Goal: Task Accomplishment & Management: Complete application form

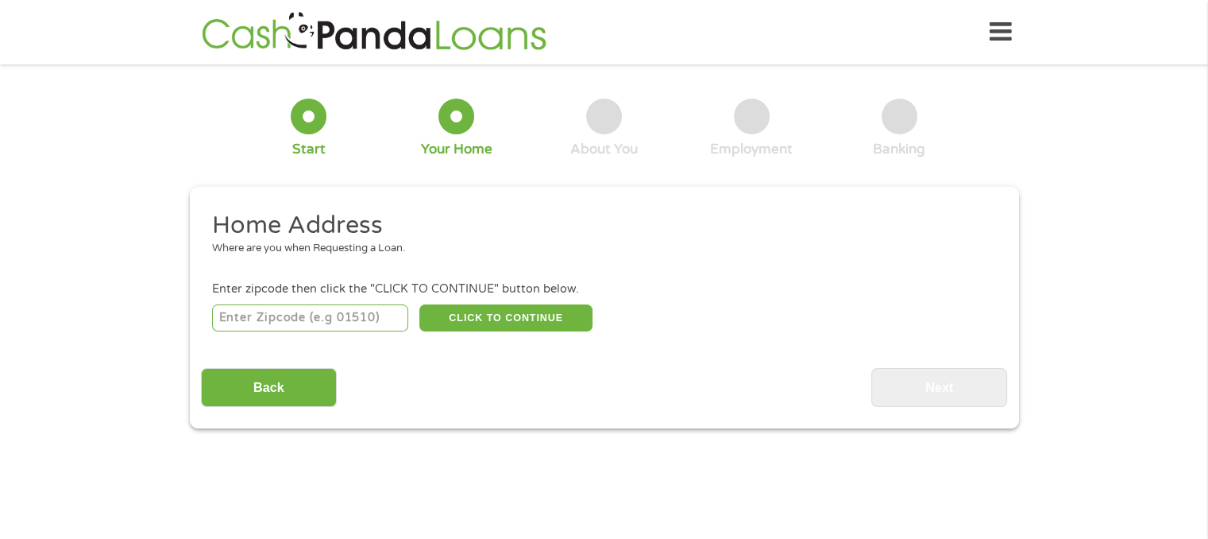
click at [307, 311] on input "number" at bounding box center [310, 317] width 196 height 27
type input "29061"
click at [487, 317] on button "CLICK TO CONTINUE" at bounding box center [505, 317] width 173 height 27
type input "29061"
type input "[PERSON_NAME]"
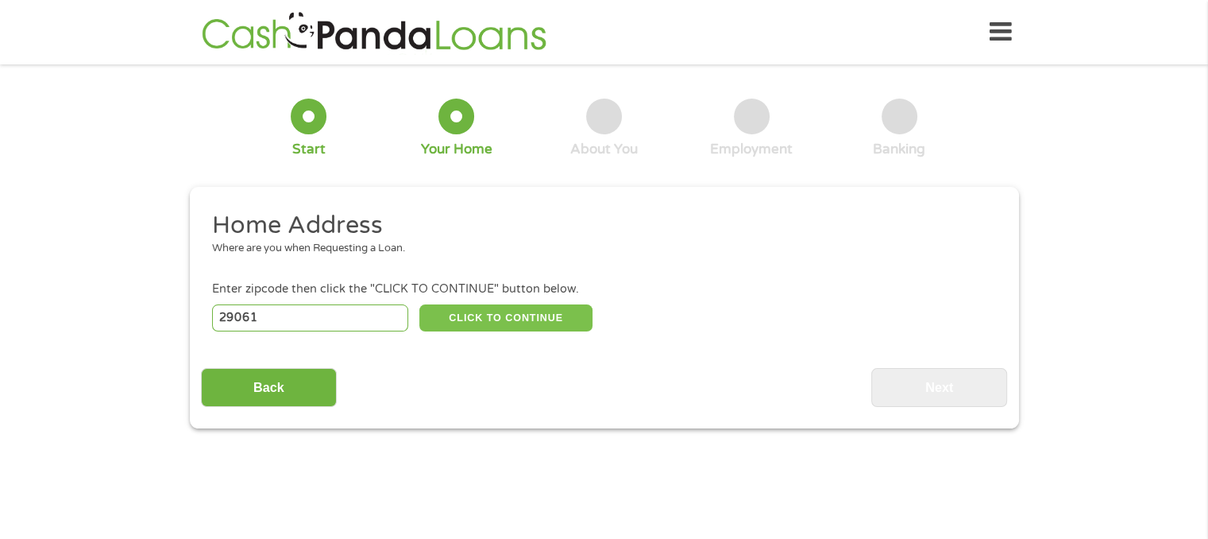
select select "[US_STATE]"
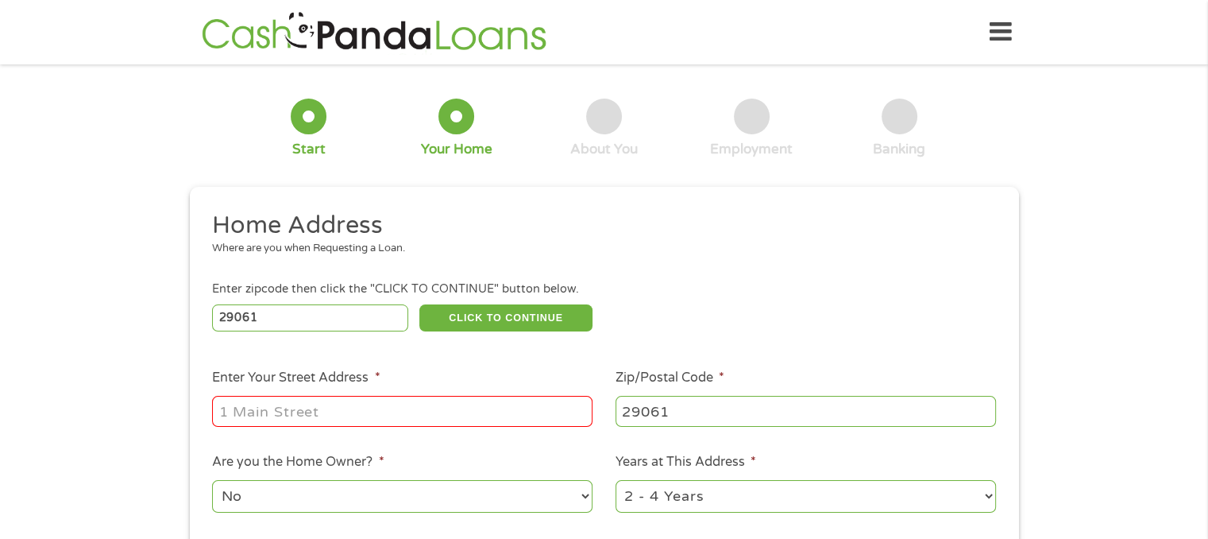
click at [399, 412] on input "Enter Your Street Address *" at bounding box center [402, 411] width 381 height 30
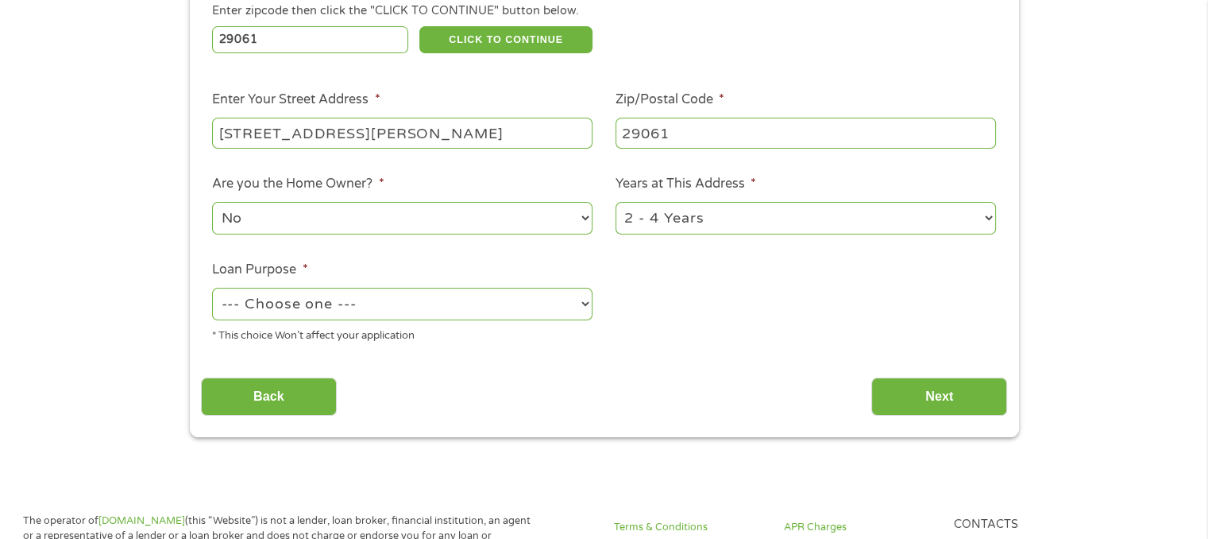
scroll to position [280, 0]
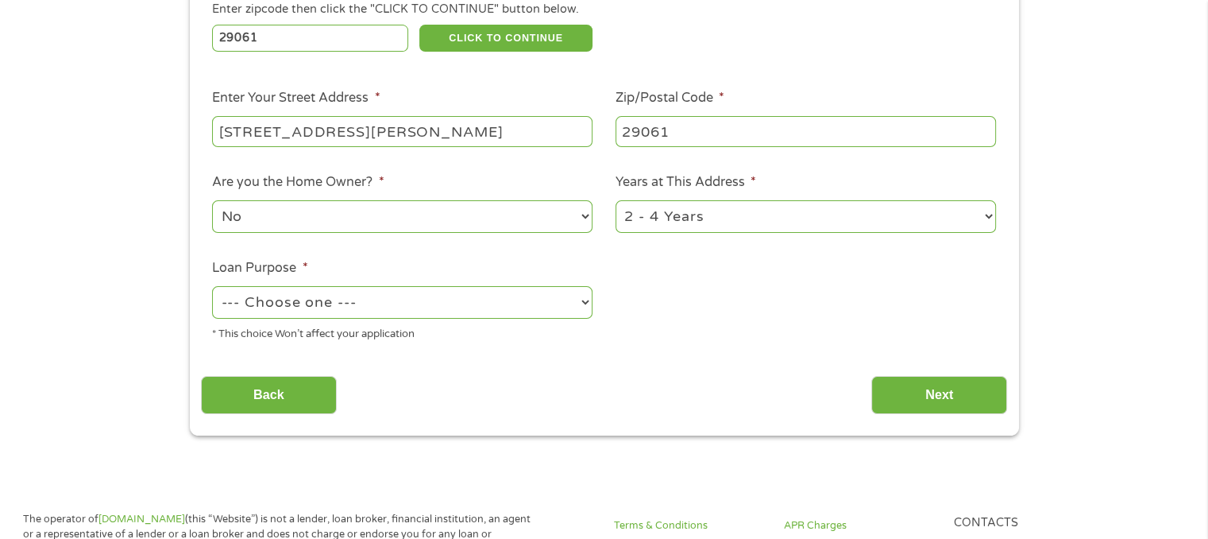
type input "[STREET_ADDRESS][PERSON_NAME]"
click at [588, 218] on select "No Yes" at bounding box center [402, 216] width 381 height 33
select select "yes"
click at [212, 202] on select "No Yes" at bounding box center [402, 216] width 381 height 33
click at [992, 214] on select "1 Year or less 1 - 2 Years 2 - 4 Years Over 4 Years" at bounding box center [806, 216] width 381 height 33
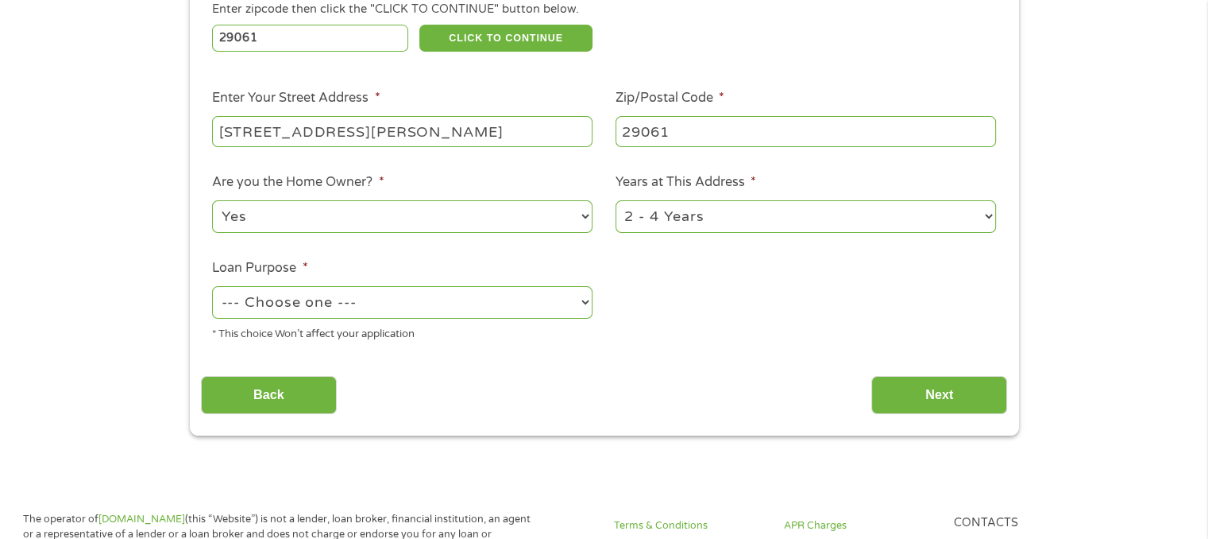
select select "60months"
click at [616, 202] on select "1 Year or less 1 - 2 Years 2 - 4 Years Over 4 Years" at bounding box center [806, 216] width 381 height 33
click at [586, 301] on select "--- Choose one --- Pay Bills Debt Consolidation Home Improvement Major Purchase…" at bounding box center [402, 302] width 381 height 33
select select "shorttermcash"
click at [212, 288] on select "--- Choose one --- Pay Bills Debt Consolidation Home Improvement Major Purchase…" at bounding box center [402, 302] width 381 height 33
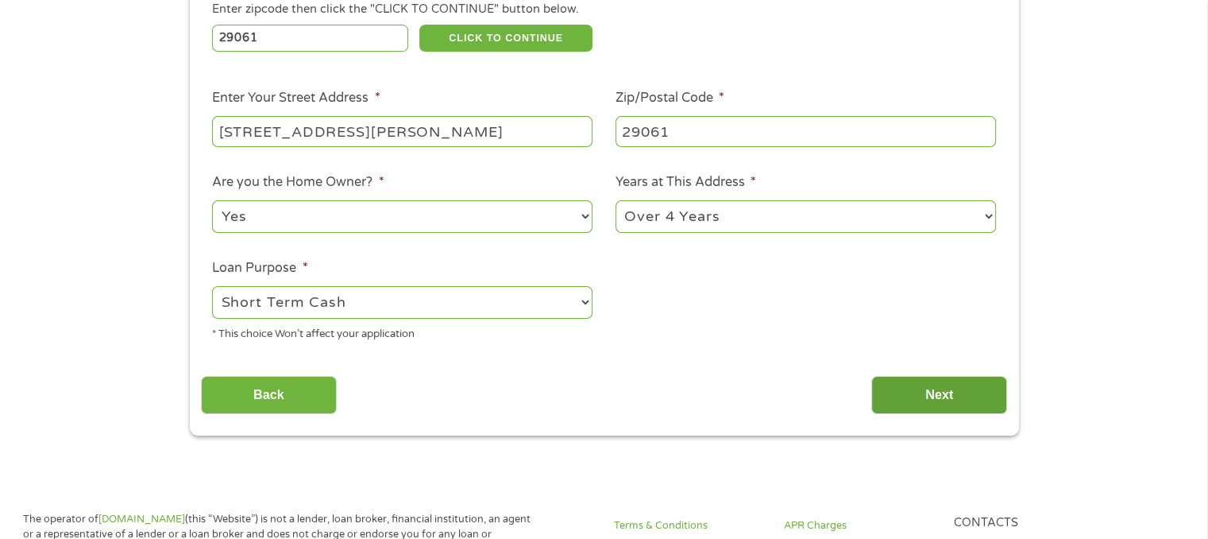
click at [960, 388] on input "Next" at bounding box center [939, 395] width 136 height 39
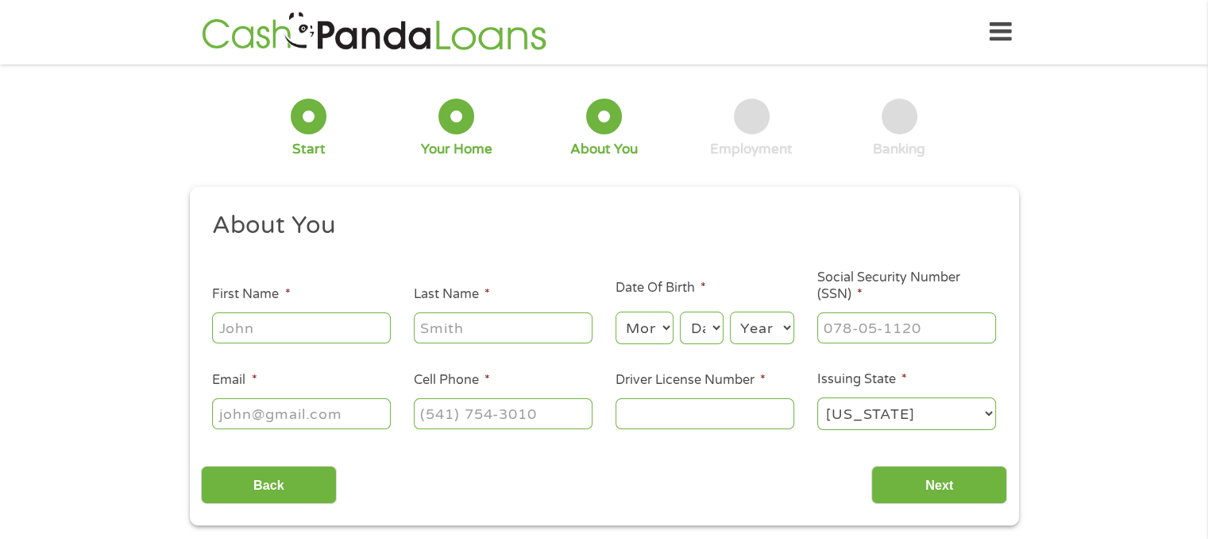
click at [303, 319] on input "First Name *" at bounding box center [301, 327] width 179 height 30
type input "[PERSON_NAME]"
click at [537, 336] on input "Last Name *" at bounding box center [503, 327] width 179 height 30
type input "[PERSON_NAME]"
click at [668, 327] on select "Month 1 2 3 4 5 6 7 8 9 10 11 12" at bounding box center [645, 327] width 58 height 33
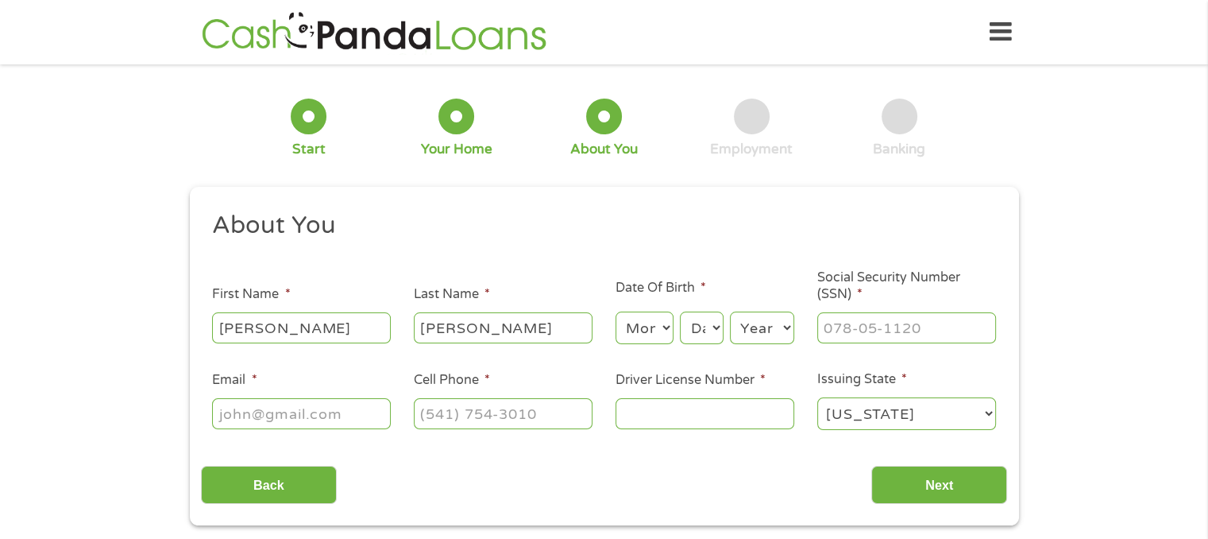
select select "3"
click at [616, 312] on select "Month 1 2 3 4 5 6 7 8 9 10 11 12" at bounding box center [645, 327] width 58 height 33
click at [716, 327] on select "Day 1 2 3 4 5 6 7 8 9 10 11 12 13 14 15 16 17 18 19 20 21 22 23 24 25 26 27 28 …" at bounding box center [701, 327] width 43 height 33
select select "24"
click at [680, 312] on select "Day 1 2 3 4 5 6 7 8 9 10 11 12 13 14 15 16 17 18 19 20 21 22 23 24 25 26 27 28 …" at bounding box center [701, 327] width 43 height 33
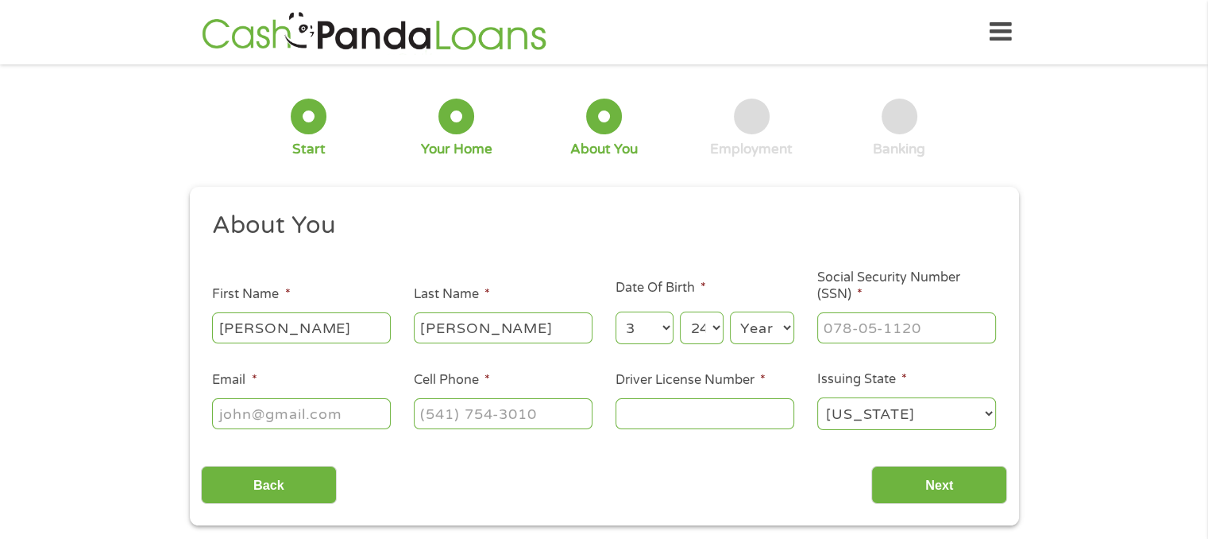
click at [782, 330] on select "Year [DATE] 2006 2005 2004 2003 2002 2001 2000 1999 1998 1997 1996 1995 1994 19…" at bounding box center [762, 327] width 64 height 33
select select "1965"
click at [730, 312] on select "Year [DATE] 2006 2005 2004 2003 2002 2001 2000 1999 1998 1997 1996 1995 1994 19…" at bounding box center [762, 327] width 64 height 33
click at [936, 327] on input "___-__-____" at bounding box center [906, 327] width 179 height 30
type input "247-53-9605"
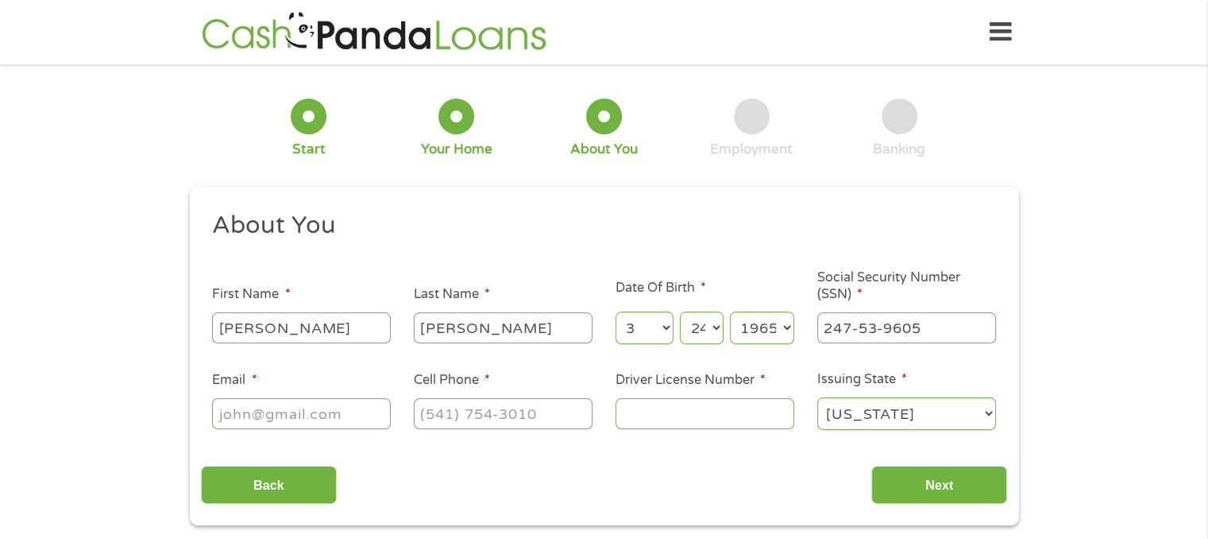
click at [318, 405] on input "Email *" at bounding box center [301, 413] width 179 height 30
type input "[EMAIL_ADDRESS][DOMAIN_NAME]"
click at [509, 408] on input "(___) ___-____" at bounding box center [503, 413] width 179 height 30
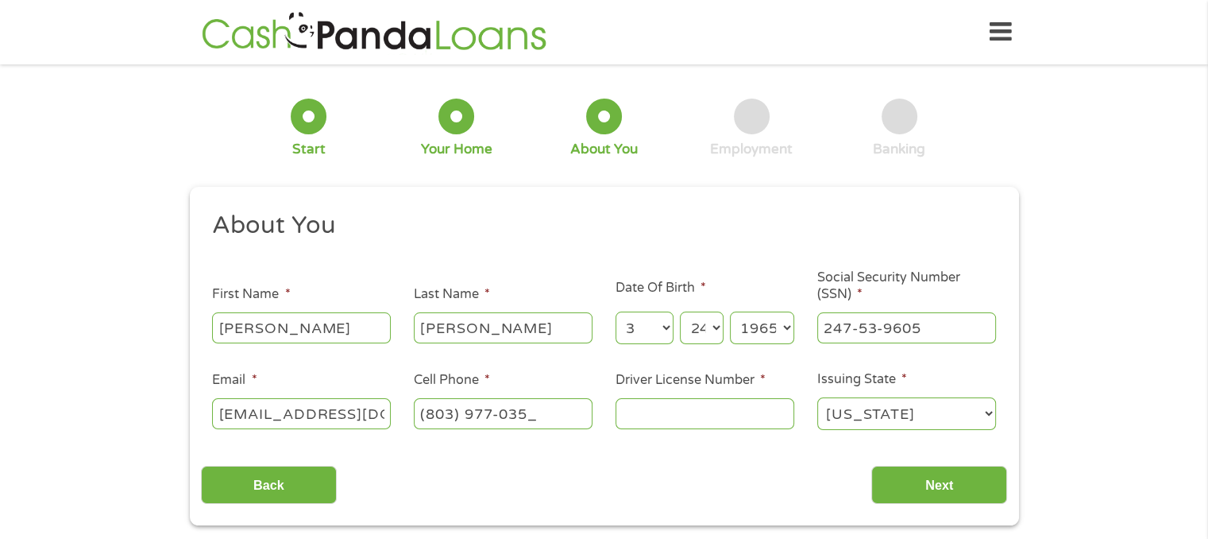
type input "[PHONE_NUMBER]"
click at [705, 409] on input "Driver License Number *" at bounding box center [705, 413] width 179 height 30
type input "008335769"
click at [942, 493] on input "Next" at bounding box center [939, 485] width 136 height 39
click at [982, 487] on input "Next" at bounding box center [939, 485] width 136 height 39
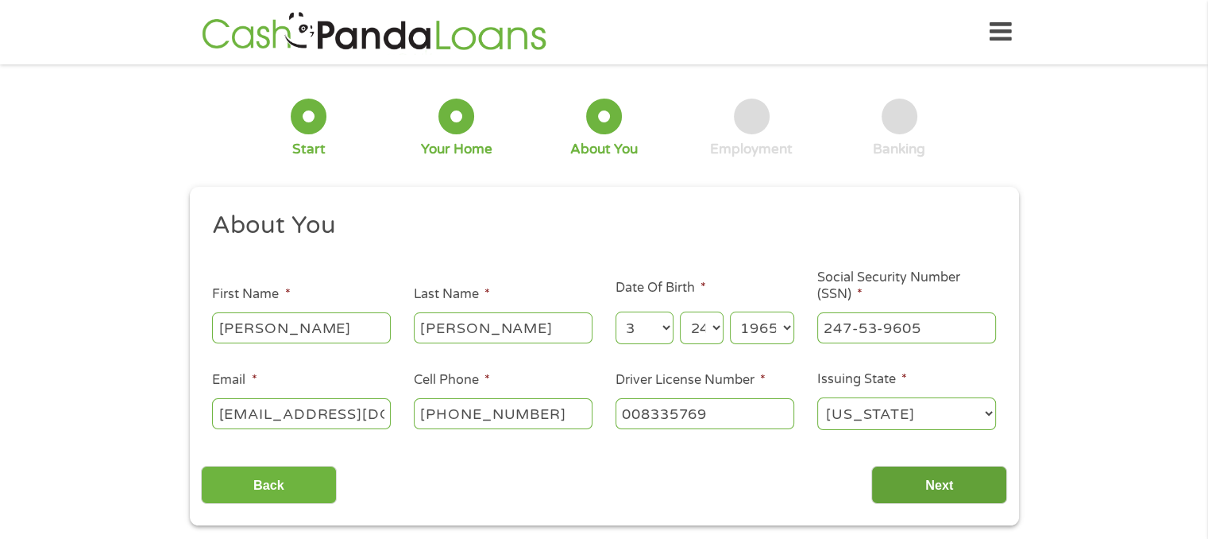
click at [982, 487] on input "Next" at bounding box center [939, 485] width 136 height 39
click at [951, 481] on input "Next" at bounding box center [939, 485] width 136 height 39
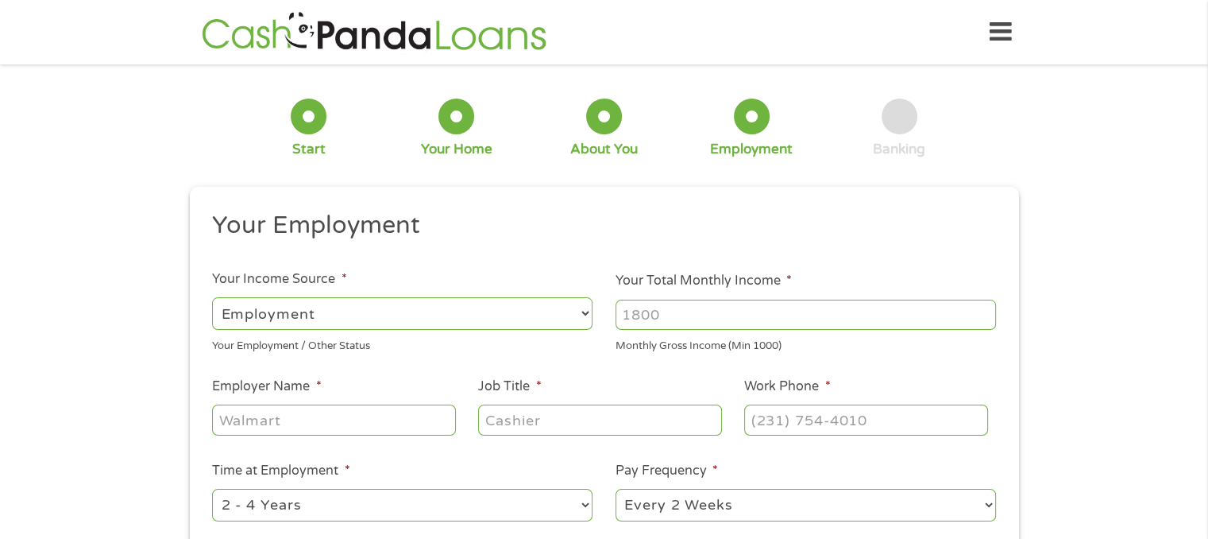
scroll to position [6, 6]
click at [469, 311] on select "--- Choose one --- Employment [DEMOGRAPHIC_DATA] Benefits" at bounding box center [402, 313] width 381 height 33
click at [704, 318] on input "Your Total Monthly Income *" at bounding box center [806, 314] width 381 height 30
type input "3100"
click at [327, 421] on input "Employer Name *" at bounding box center [333, 419] width 243 height 30
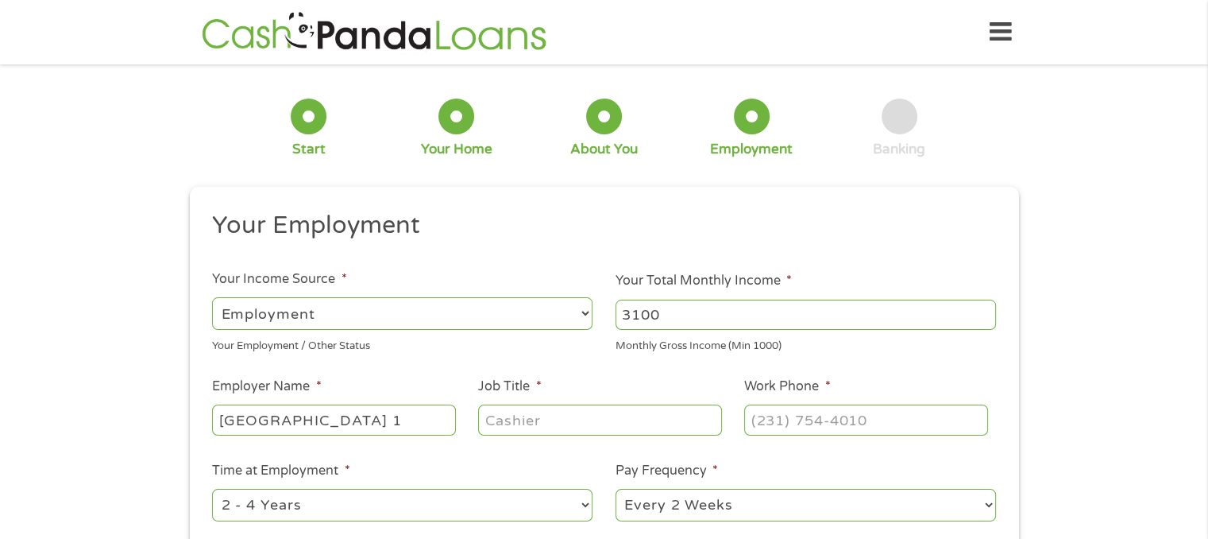
type input "[GEOGRAPHIC_DATA] 1"
click at [561, 433] on input "Job Title *" at bounding box center [599, 419] width 243 height 30
type input "ISS Supervisor"
click at [833, 420] on input "(___) ___-____" at bounding box center [865, 419] width 243 height 30
type input "[PHONE_NUMBER]"
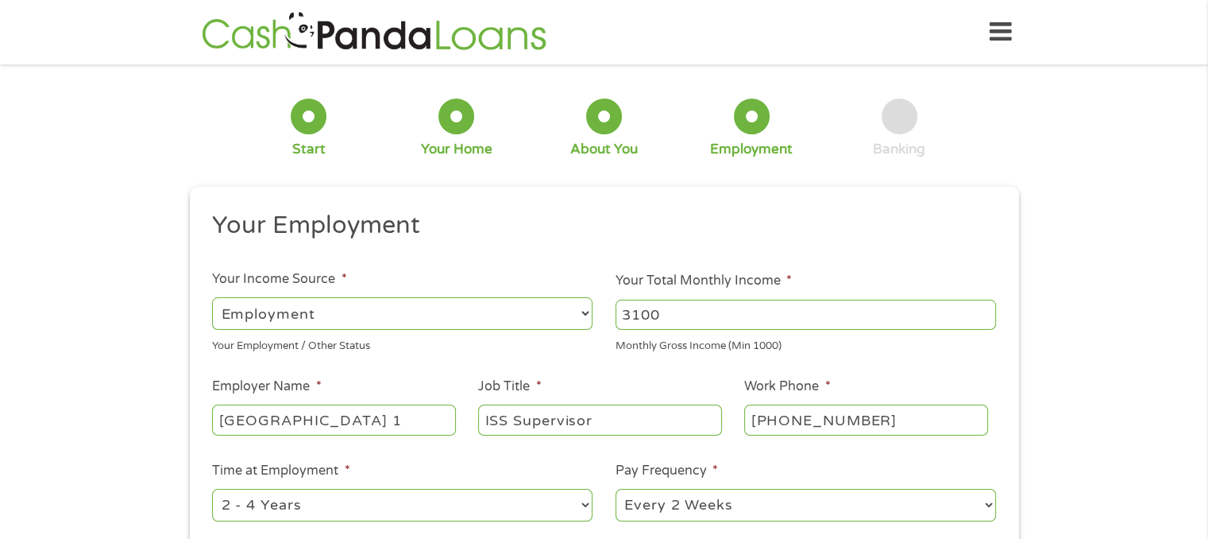
click at [586, 503] on select "--- Choose one --- 1 Year or less 1 - 2 Years 2 - 4 Years Over 4 Years" at bounding box center [402, 505] width 381 height 33
select select "60months"
click at [212, 489] on select "--- Choose one --- 1 Year or less 1 - 2 Years 2 - 4 Years Over 4 Years" at bounding box center [402, 505] width 381 height 33
click at [987, 504] on select "--- Choose one --- Every 2 Weeks Every Week Monthly Semi-Monthly" at bounding box center [806, 505] width 381 height 33
select select "semimonthly"
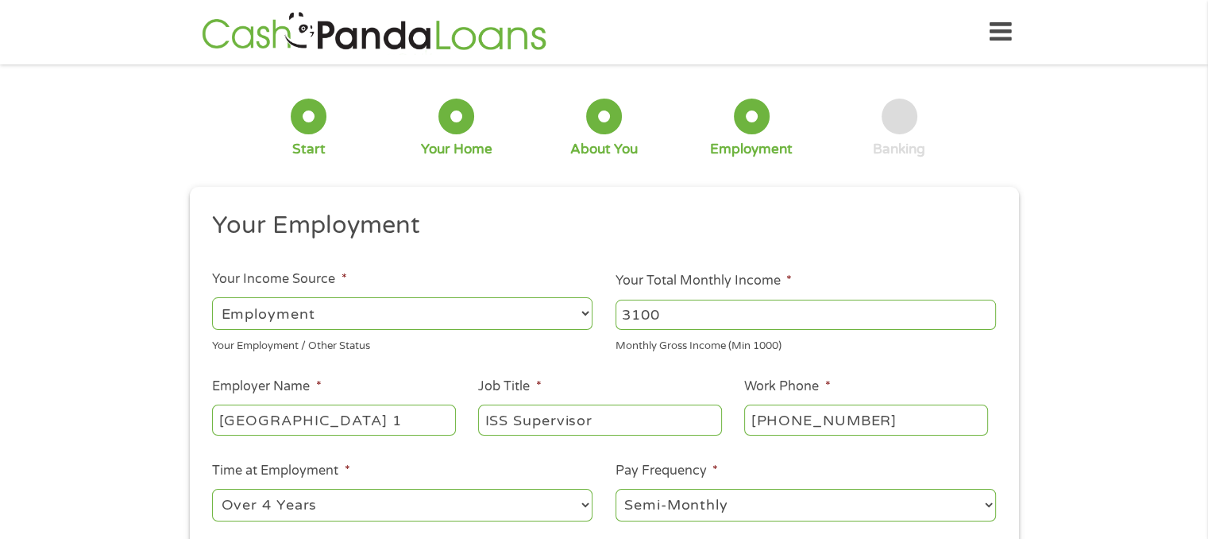
click at [616, 489] on select "--- Choose one --- Every 2 Weeks Every Week Monthly Semi-Monthly" at bounding box center [806, 505] width 381 height 33
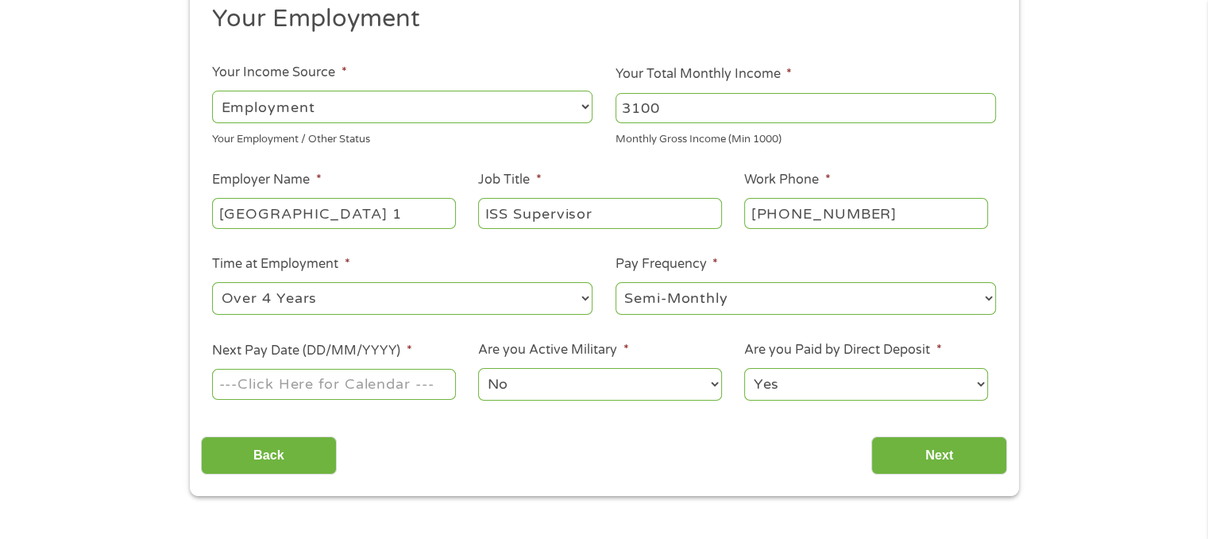
scroll to position [210, 0]
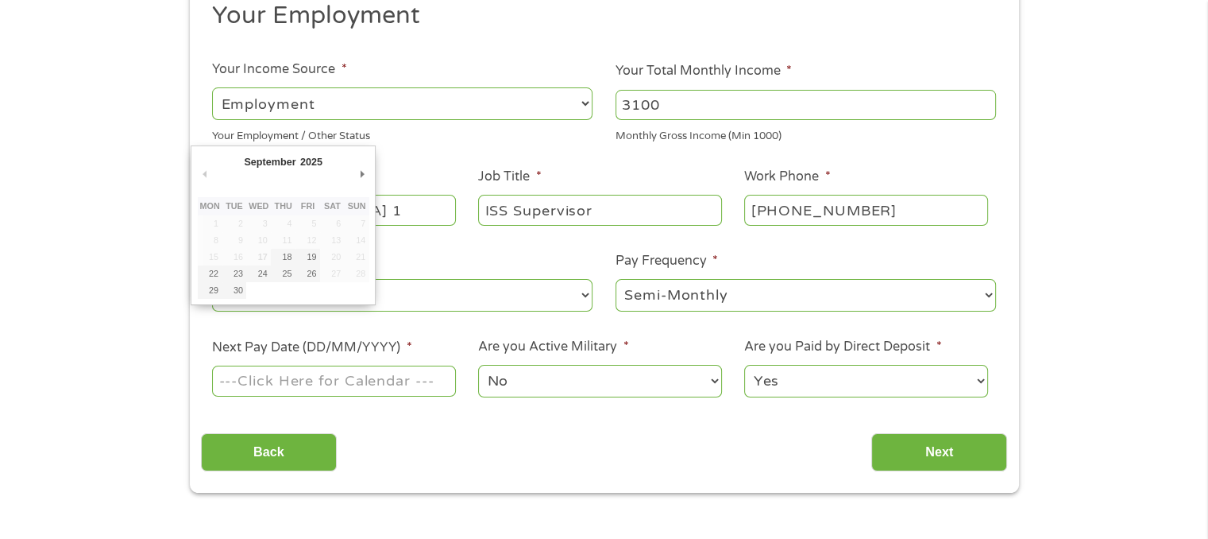
click at [378, 377] on input "Next Pay Date (DD/MM/YYYY) *" at bounding box center [333, 380] width 243 height 30
type input "[DATE]"
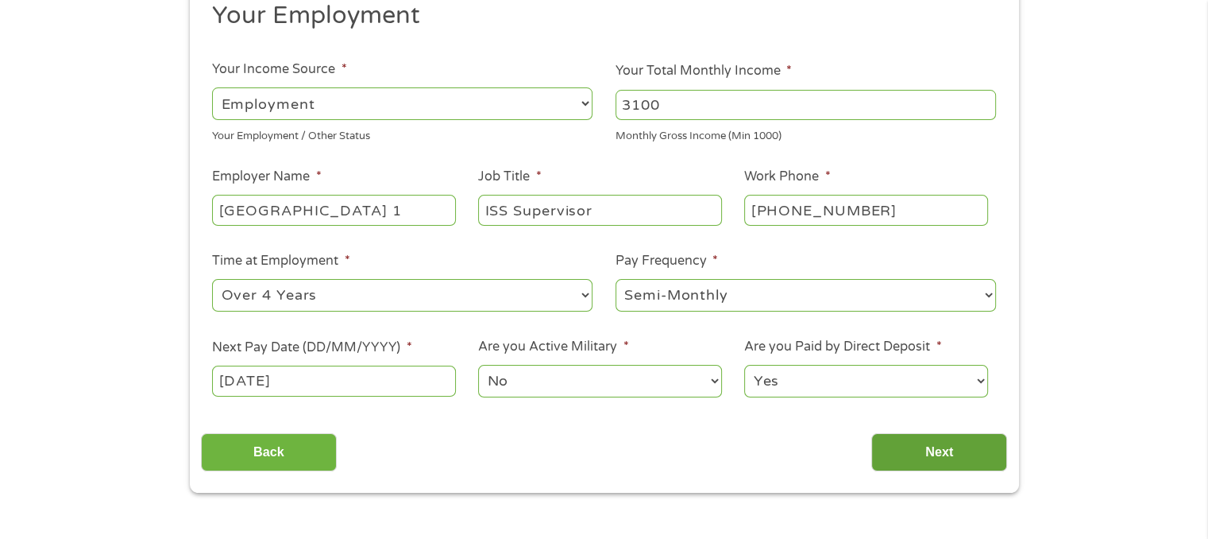
click at [966, 446] on input "Next" at bounding box center [939, 452] width 136 height 39
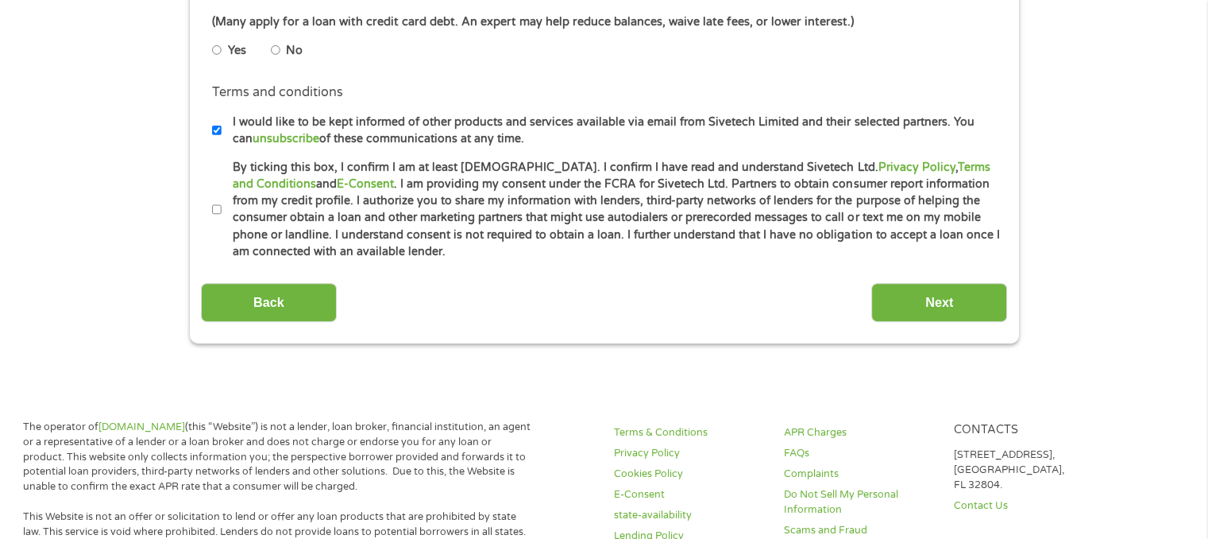
scroll to position [752, 0]
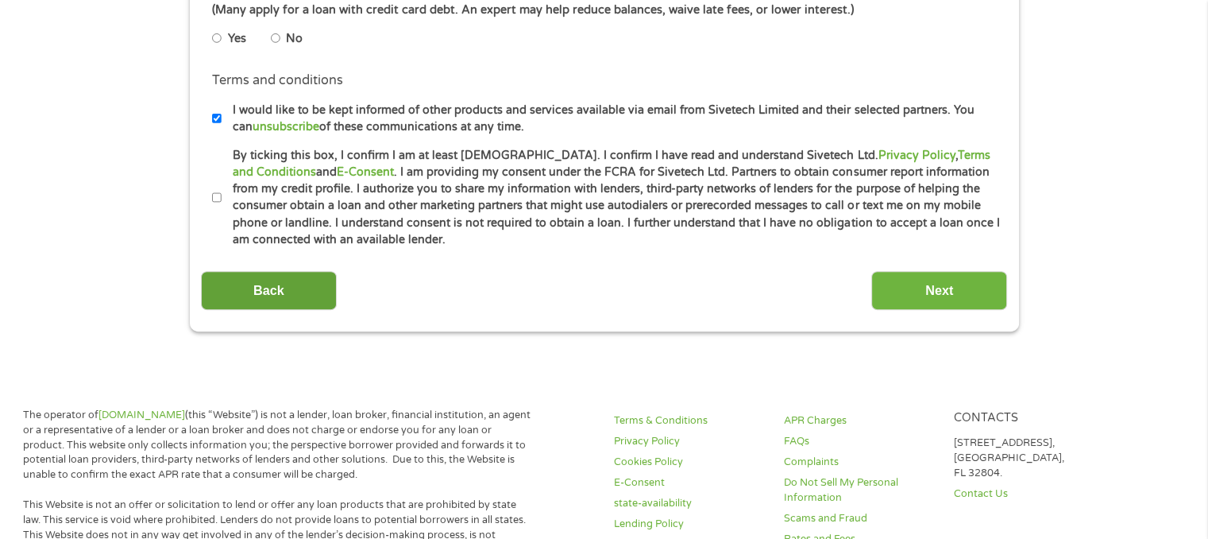
click at [292, 283] on input "Back" at bounding box center [269, 290] width 136 height 39
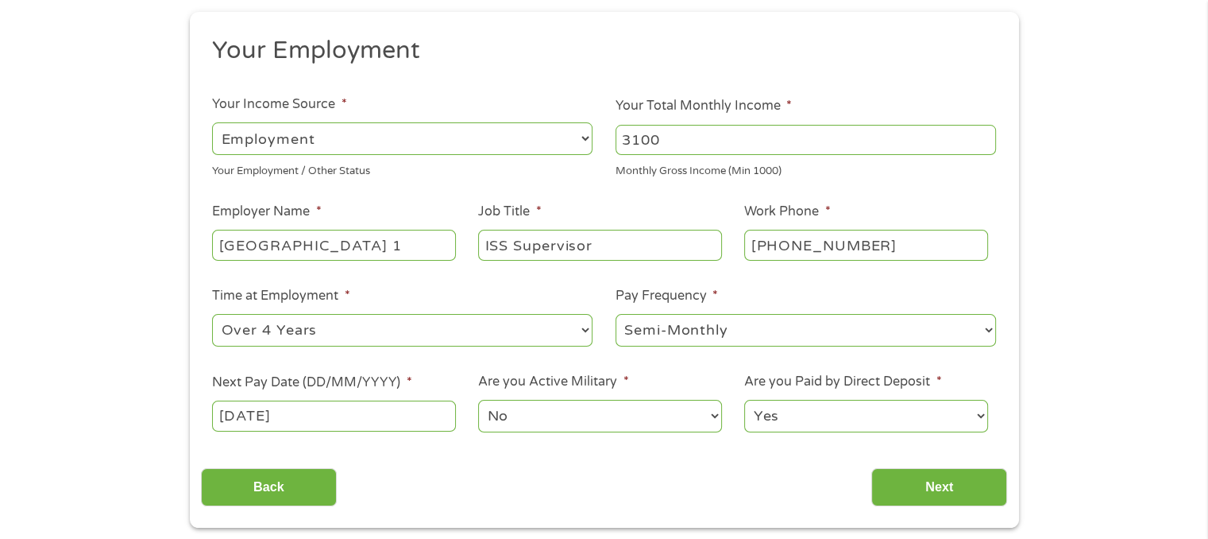
scroll to position [180, 0]
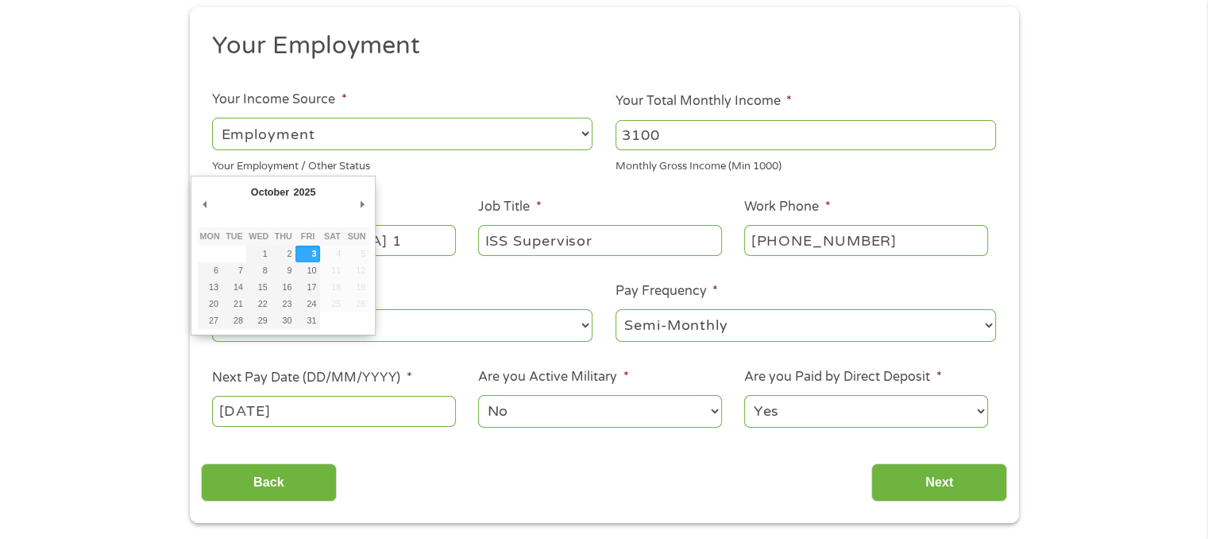
click at [410, 420] on input "[DATE]" at bounding box center [333, 411] width 243 height 30
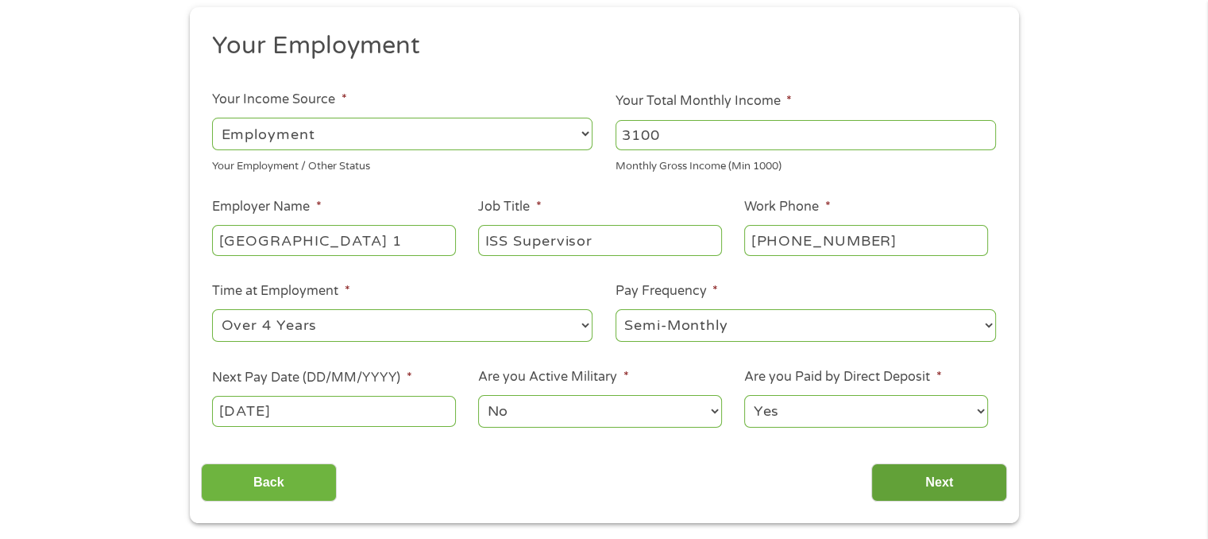
click at [964, 477] on input "Next" at bounding box center [939, 482] width 136 height 39
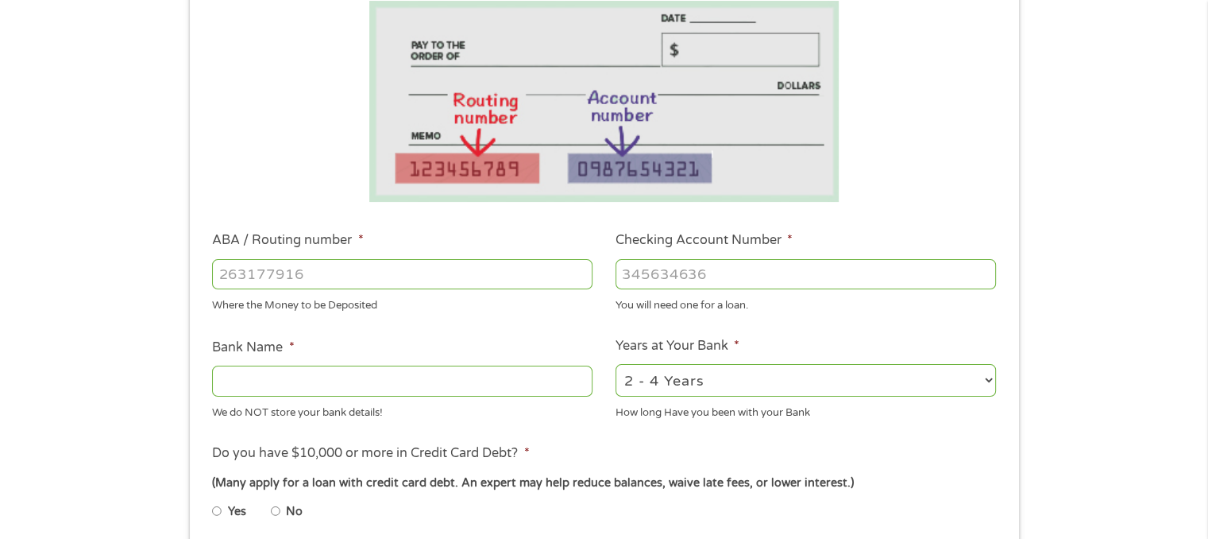
scroll to position [307, 0]
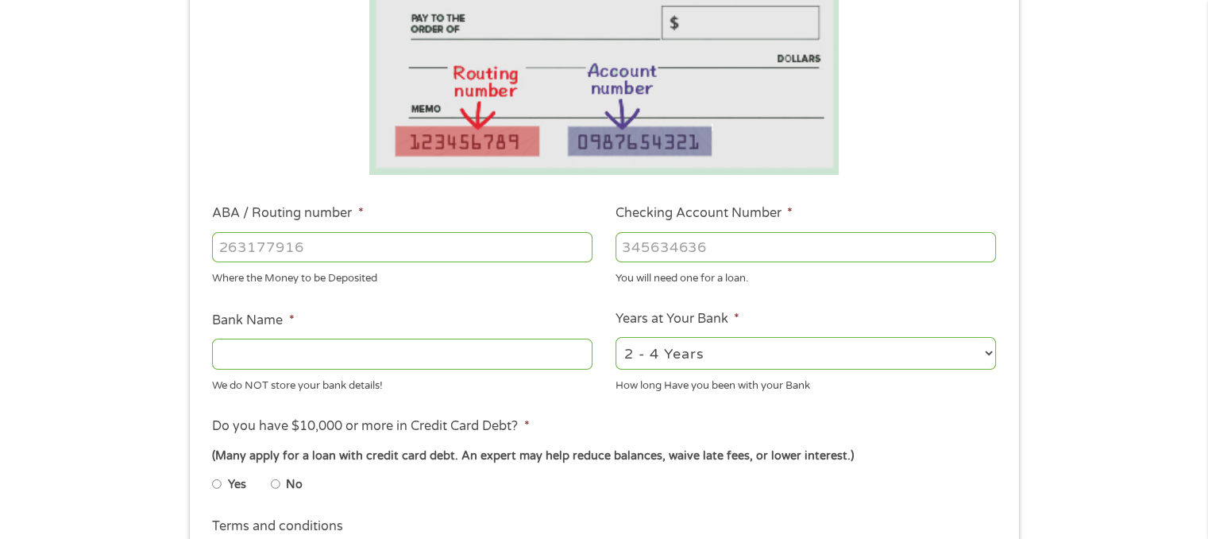
click at [445, 342] on input "Bank Name *" at bounding box center [402, 353] width 381 height 30
click at [987, 352] on select "2 - 4 Years 6 - 12 Months 1 - 2 Years Over 4 Years" at bounding box center [806, 353] width 381 height 33
select select "60months"
click at [616, 337] on select "2 - 4 Years 6 - 12 Months 1 - 2 Years Over 4 Years" at bounding box center [806, 353] width 381 height 33
click at [276, 484] on input "No" at bounding box center [276, 483] width 10 height 25
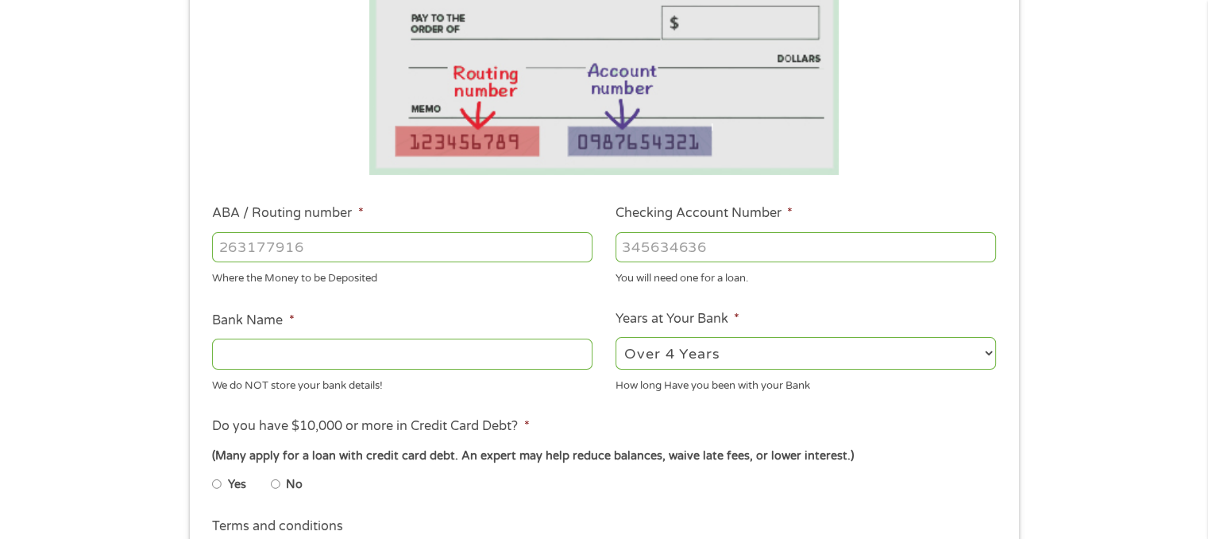
radio input "true"
click at [516, 249] on input "ABA / Routing number *" at bounding box center [402, 247] width 381 height 30
type input "053906041"
type input "FIRST CITIZENS BANK"
type input "053906041"
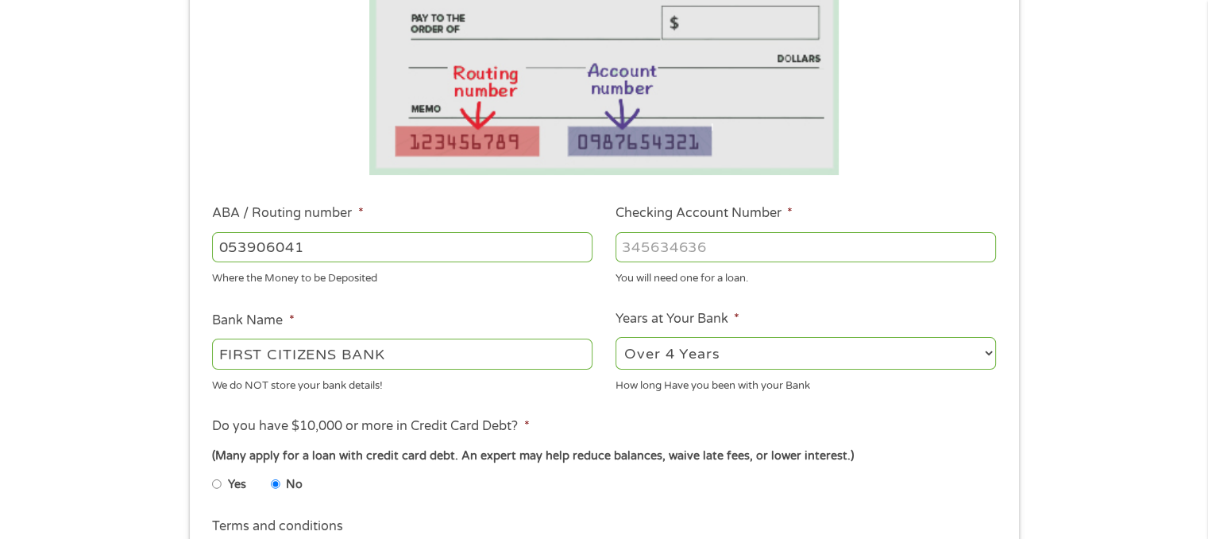
click at [800, 244] on input "Checking Account Number *" at bounding box center [806, 247] width 381 height 30
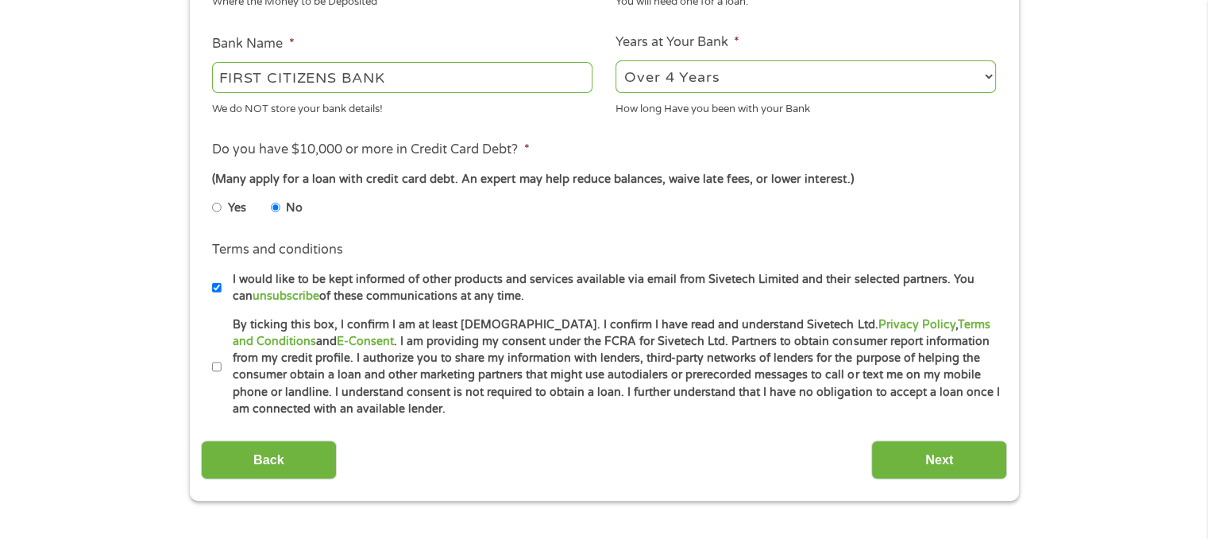
scroll to position [585, 0]
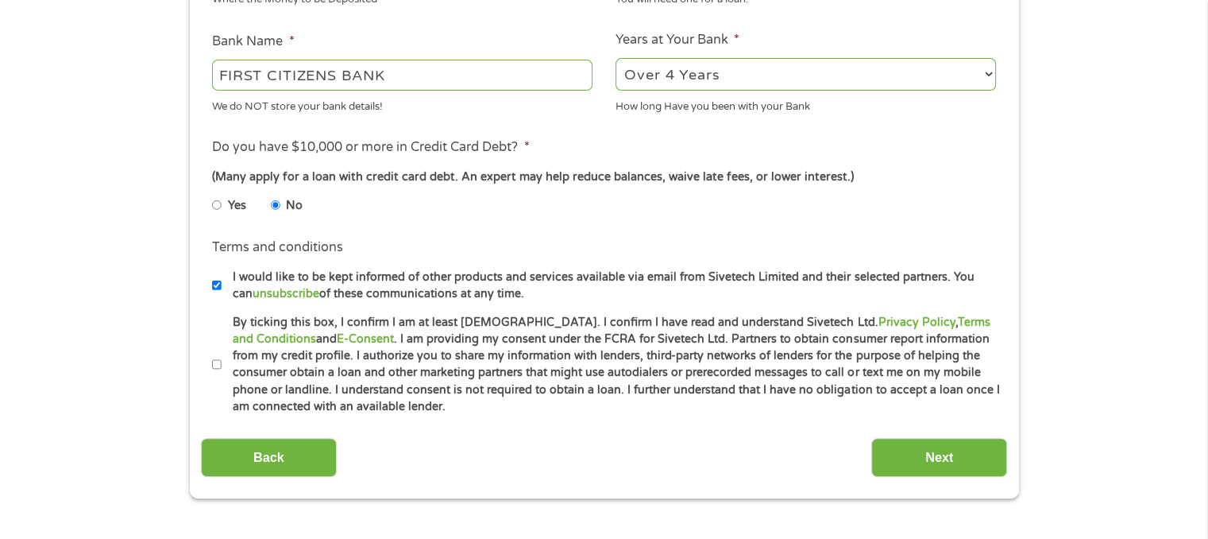
type input "868468855"
click at [195, 369] on div "This field is hidden when viewing the form gclid This field is hidden when view…" at bounding box center [604, 49] width 829 height 897
click at [214, 368] on input "By ticking this box, I confirm I am at least [DEMOGRAPHIC_DATA]. I confirm I ha…" at bounding box center [217, 364] width 10 height 25
checkbox input "true"
click at [942, 461] on input "Next" at bounding box center [939, 457] width 136 height 39
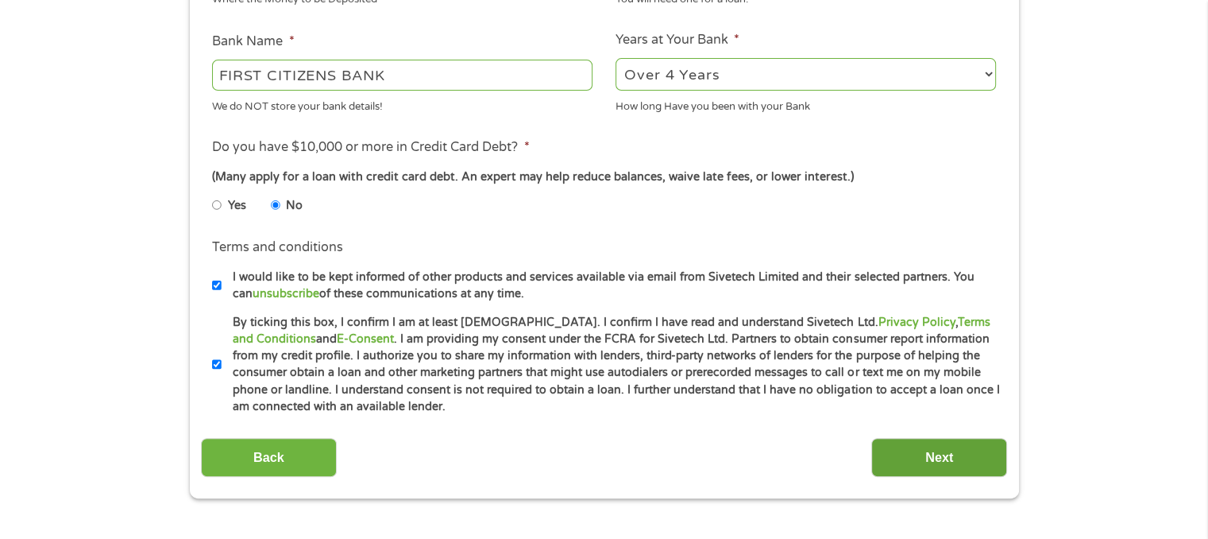
scroll to position [0, 0]
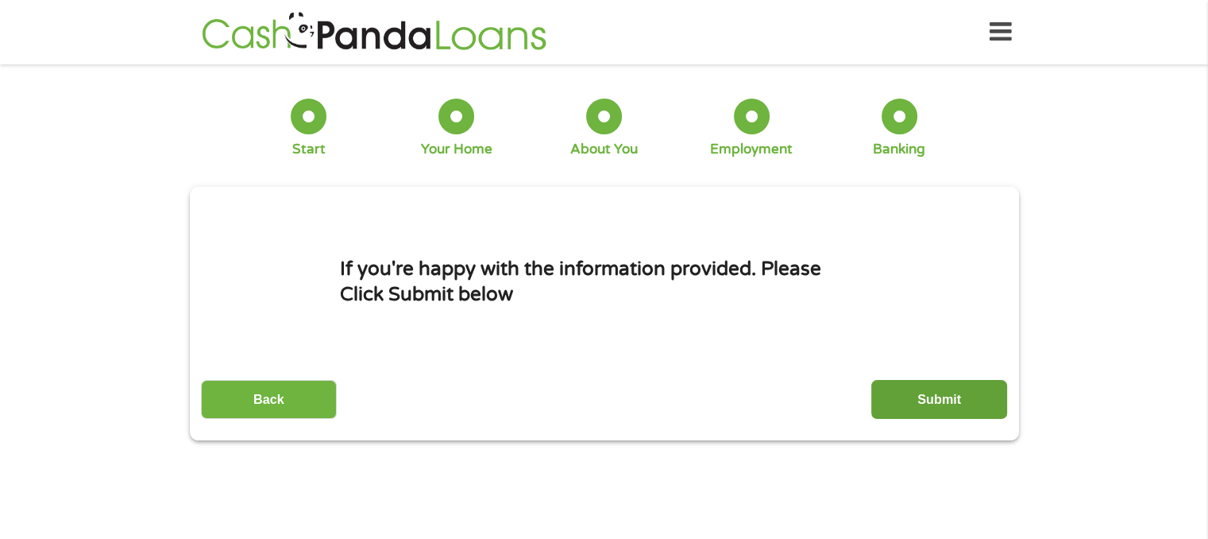
click at [960, 405] on input "Submit" at bounding box center [939, 399] width 136 height 39
